Goal: Information Seeking & Learning: Understand process/instructions

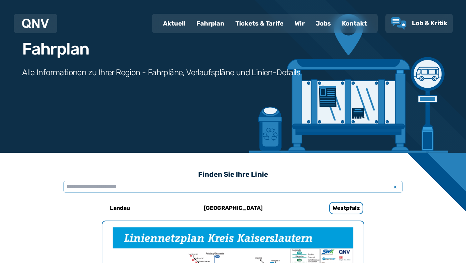
scroll to position [29, 0]
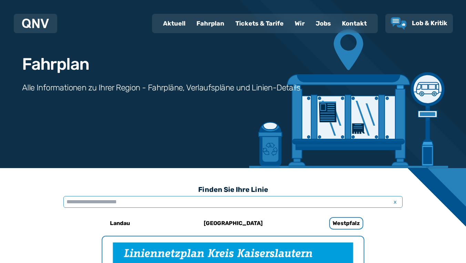
click at [81, 203] on input "text" at bounding box center [233, 202] width 340 height 12
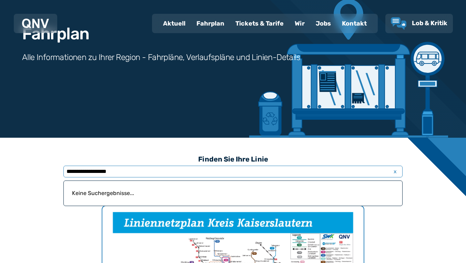
scroll to position [75, 0]
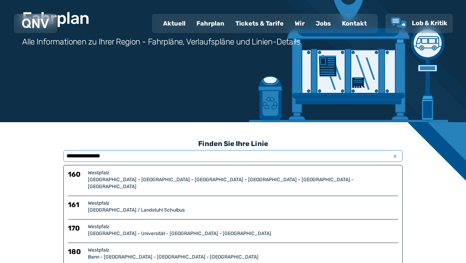
drag, startPoint x: 143, startPoint y: 161, endPoint x: 106, endPoint y: 165, distance: 36.7
click at [106, 165] on div "**********" at bounding box center [233, 152] width 340 height 33
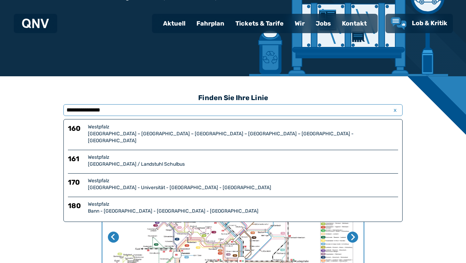
type input "**********"
click at [75, 128] on h6 "160" at bounding box center [76, 134] width 17 height 21
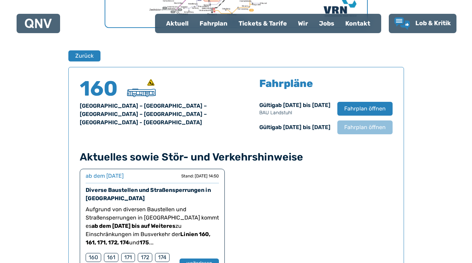
scroll to position [409, 0]
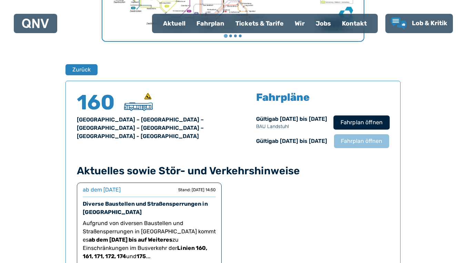
click at [345, 124] on span "Fahrplan öffnen" at bounding box center [362, 122] width 42 height 8
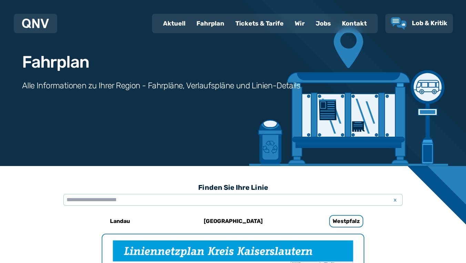
scroll to position [46, 0]
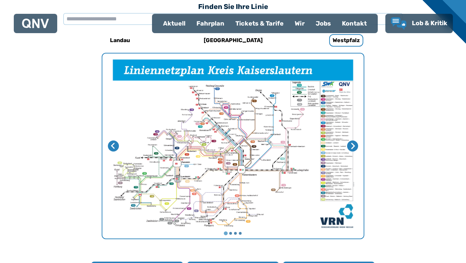
scroll to position [213, 0]
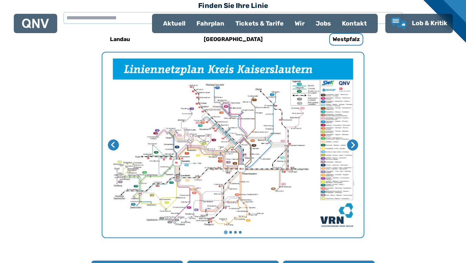
click at [204, 23] on div "Fahrplan" at bounding box center [210, 23] width 39 height 18
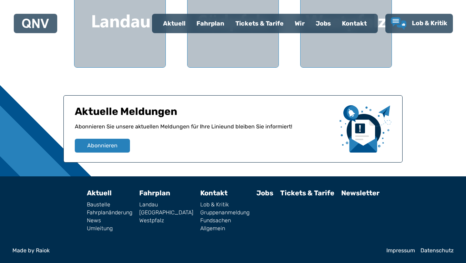
scroll to position [285, 0]
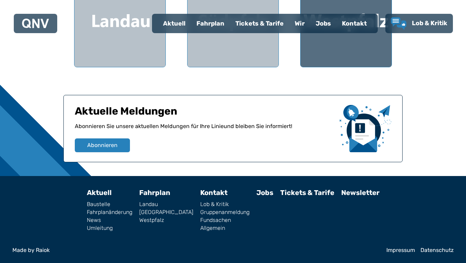
click at [341, 45] on div at bounding box center [346, 21] width 91 height 91
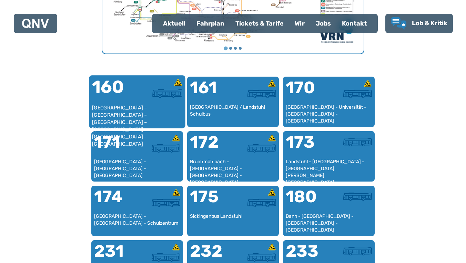
scroll to position [443, 0]
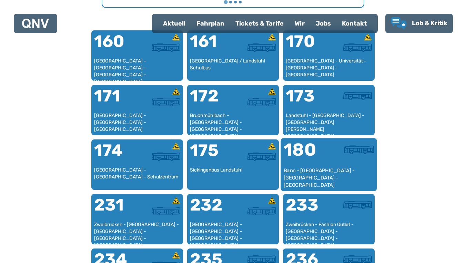
click at [298, 170] on div "Bann - [GEOGRAPHIC_DATA] - [GEOGRAPHIC_DATA] - [GEOGRAPHIC_DATA]" at bounding box center [329, 177] width 91 height 21
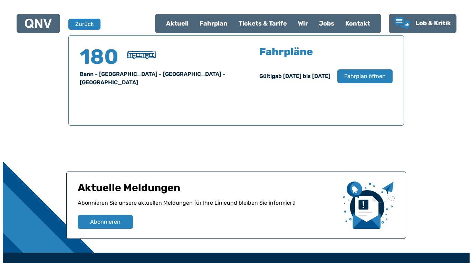
scroll to position [455, 0]
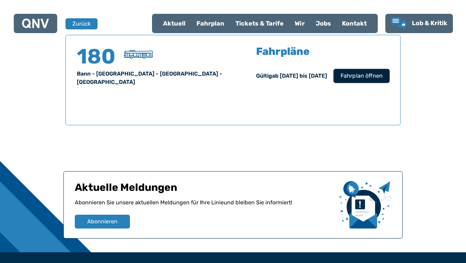
click at [353, 78] on span "Fahrplan öffnen" at bounding box center [362, 76] width 42 height 8
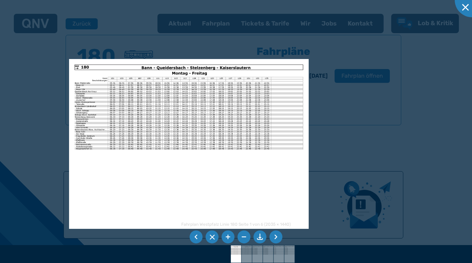
click at [229, 238] on li at bounding box center [228, 236] width 13 height 13
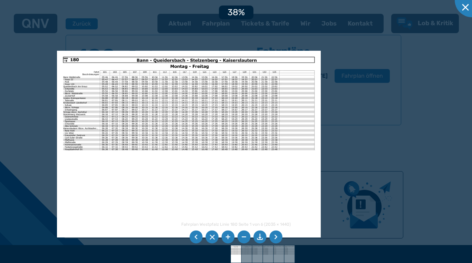
click at [229, 238] on li at bounding box center [228, 236] width 13 height 13
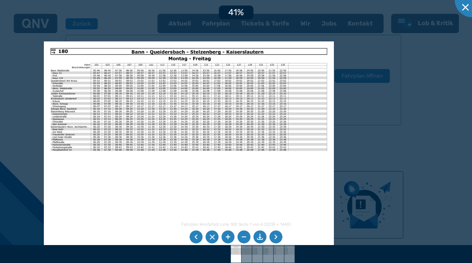
click at [229, 238] on li at bounding box center [228, 236] width 13 height 13
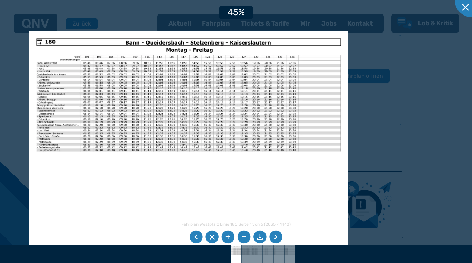
click at [229, 238] on li at bounding box center [228, 236] width 13 height 13
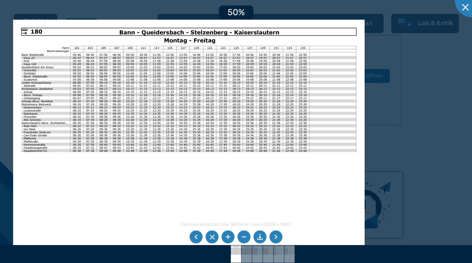
click at [229, 238] on li at bounding box center [228, 236] width 13 height 13
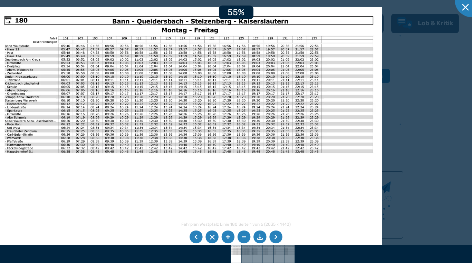
click at [229, 238] on li at bounding box center [228, 236] width 13 height 13
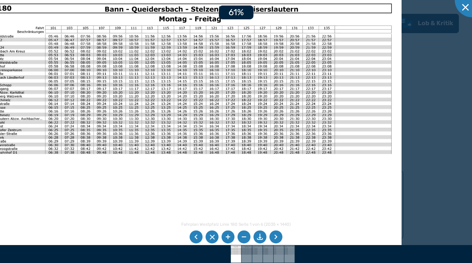
click at [229, 238] on li at bounding box center [228, 236] width 13 height 13
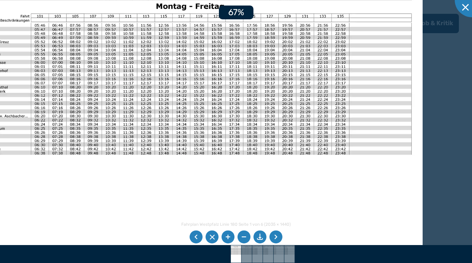
click at [229, 238] on li at bounding box center [228, 236] width 13 height 13
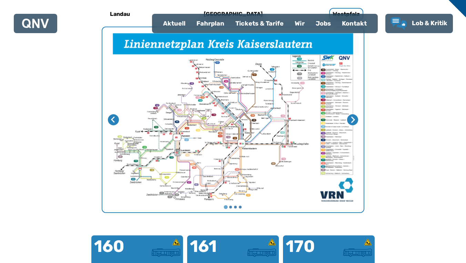
scroll to position [213, 0]
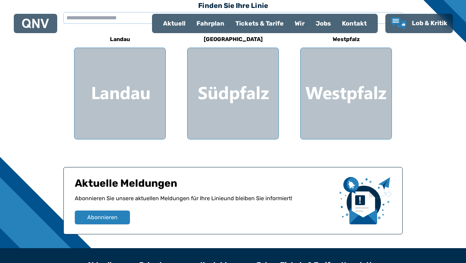
scroll to position [285, 0]
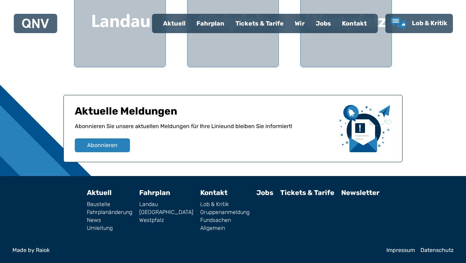
scroll to position [213, 0]
